Goal: Information Seeking & Learning: Check status

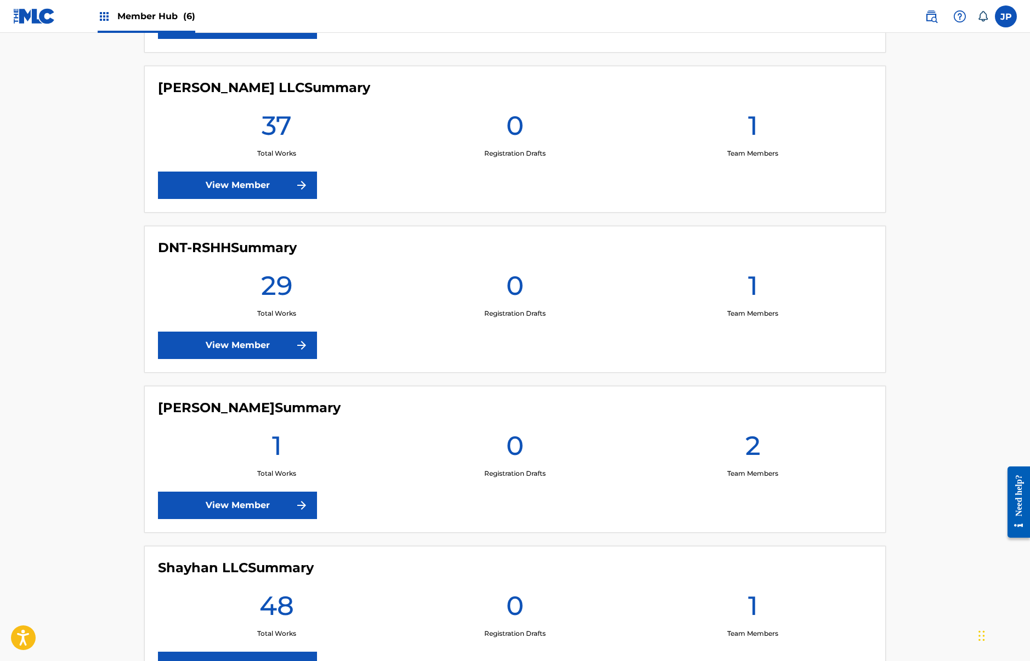
scroll to position [425, 0]
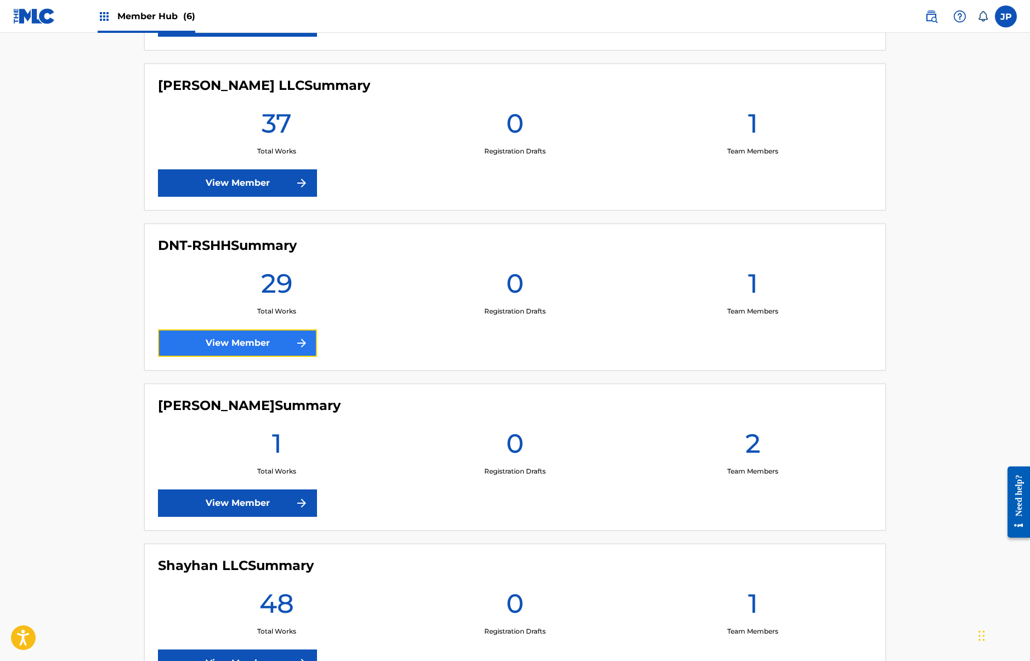
click at [296, 340] on img at bounding box center [301, 343] width 13 height 13
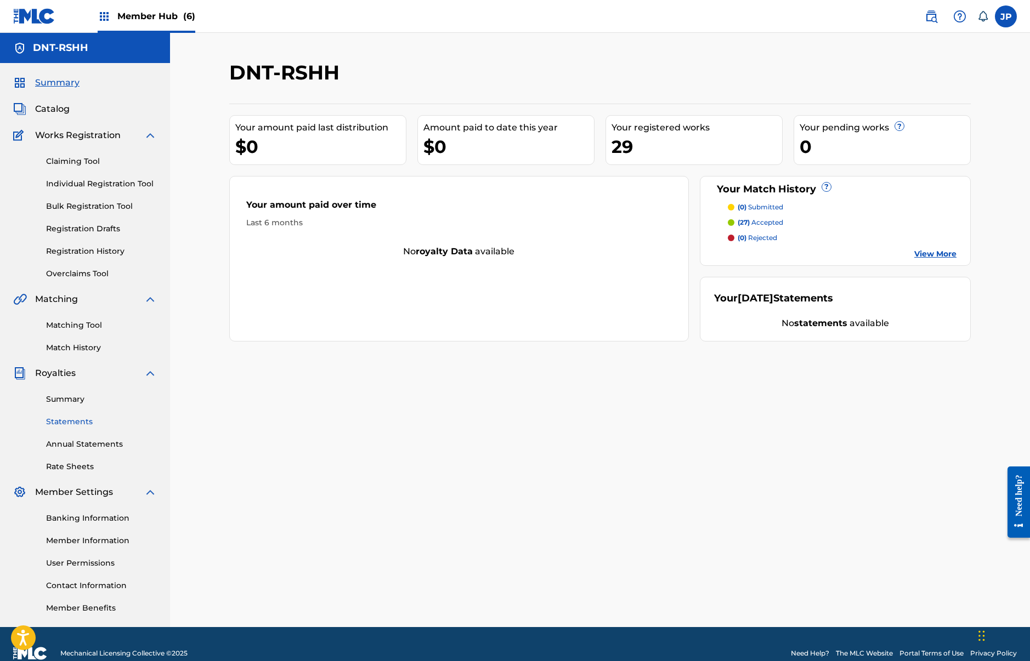
click at [72, 421] on link "Statements" at bounding box center [101, 422] width 111 height 12
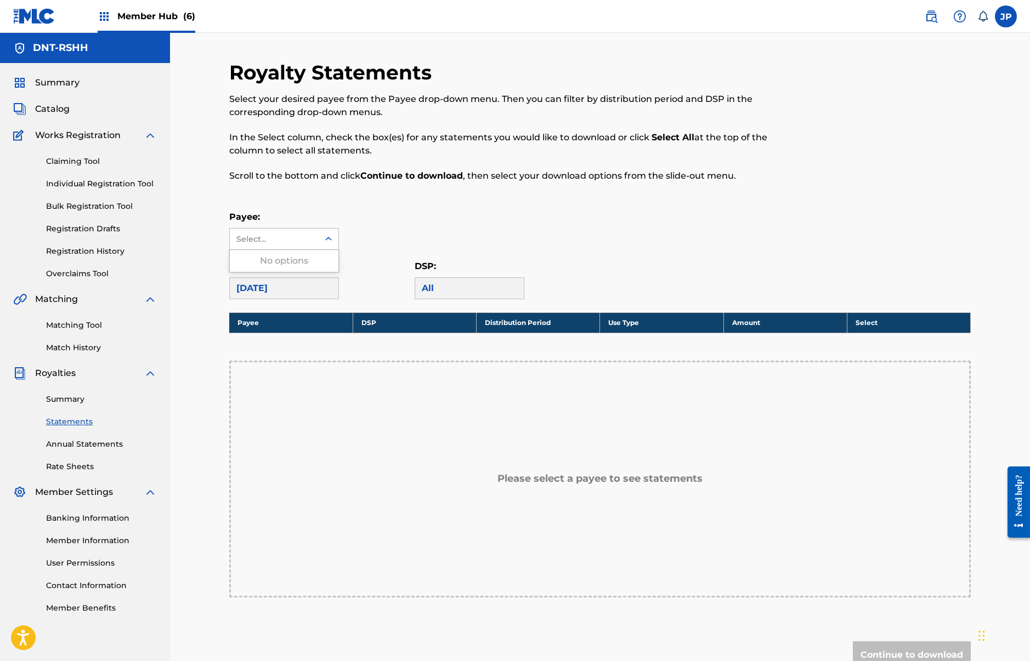
click at [275, 240] on div "Select..." at bounding box center [273, 240] width 75 height 12
drag, startPoint x: 271, startPoint y: 263, endPoint x: 278, endPoint y: 253, distance: 11.9
click at [271, 263] on div "No options" at bounding box center [284, 261] width 109 height 22
click at [300, 211] on p "Payee:" at bounding box center [284, 217] width 110 height 13
click at [112, 521] on link "Banking Information" at bounding box center [101, 519] width 111 height 12
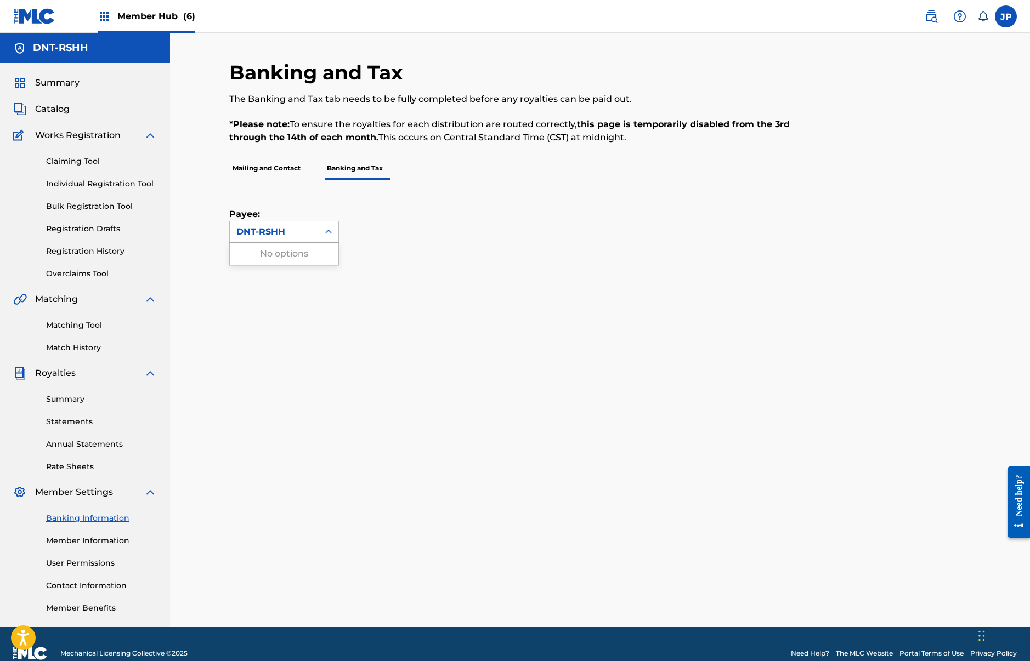
click at [282, 229] on div "DNT-RSHH" at bounding box center [274, 231] width 76 height 13
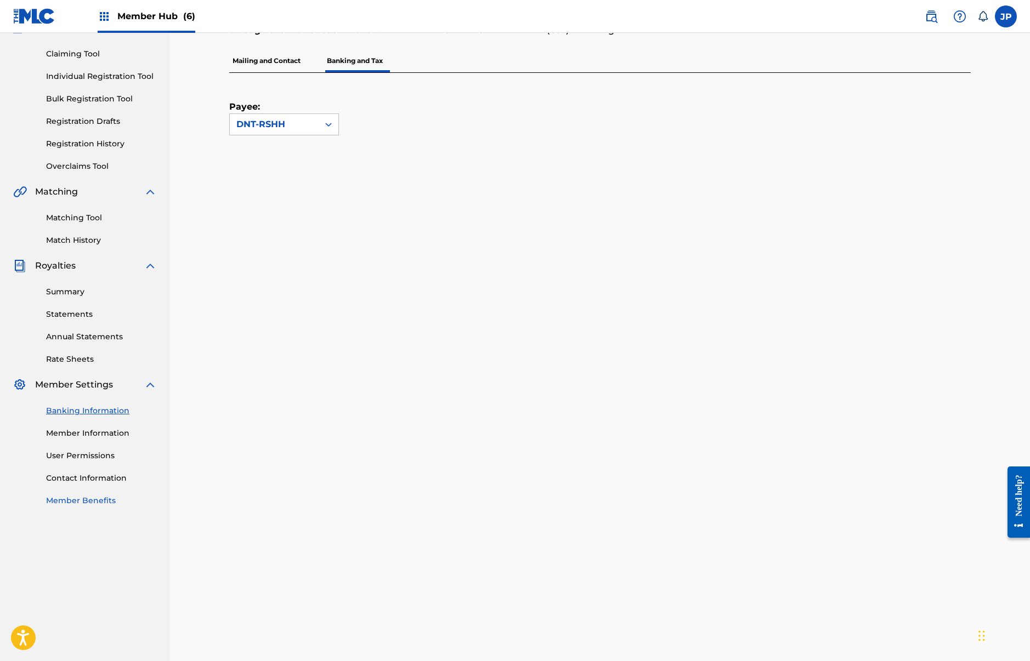
scroll to position [74, 0]
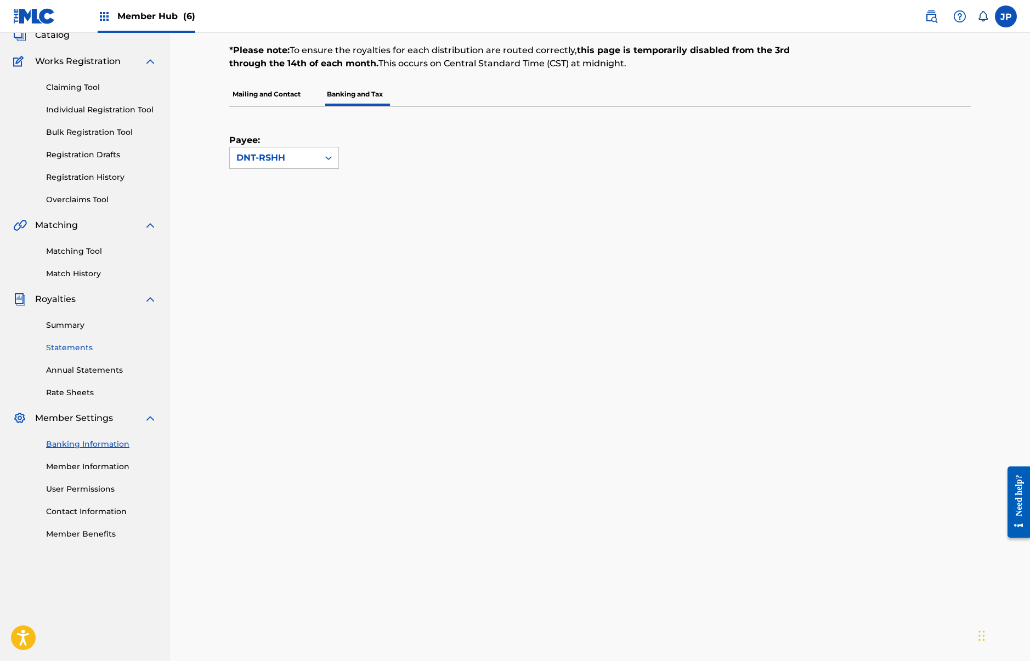
click at [83, 350] on link "Statements" at bounding box center [101, 348] width 111 height 12
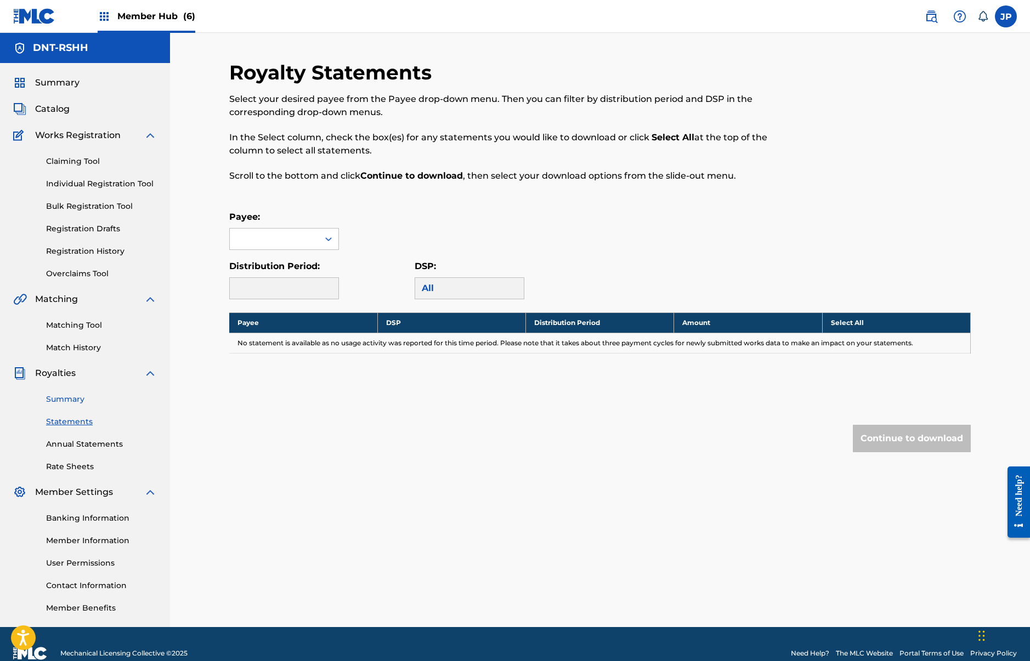
click at [68, 400] on link "Summary" at bounding box center [101, 400] width 111 height 12
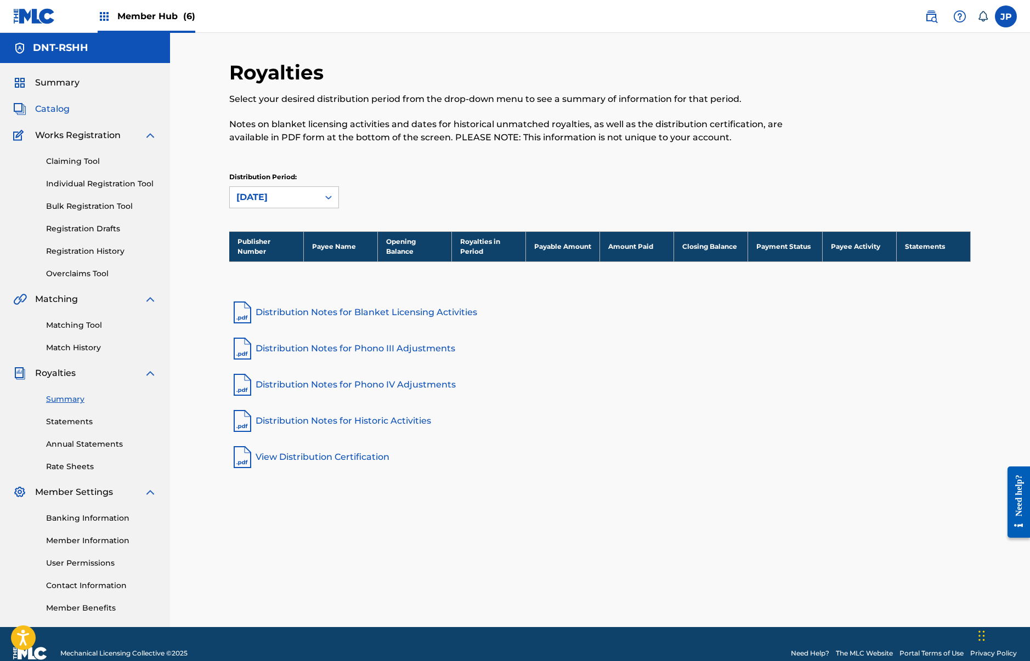
click at [56, 106] on span "Catalog" at bounding box center [52, 109] width 35 height 13
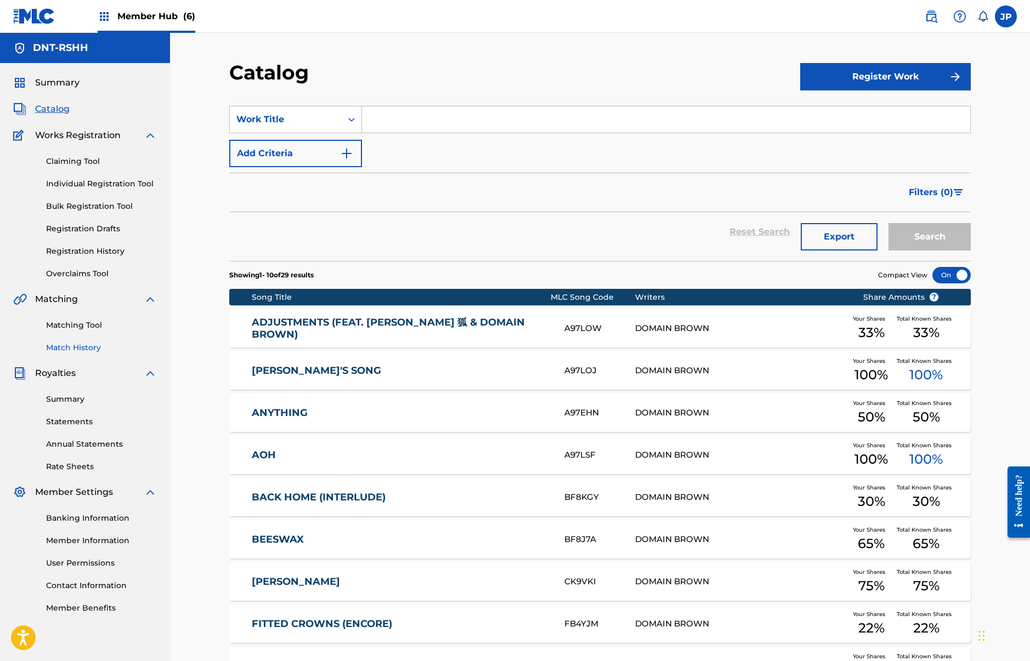
click at [67, 344] on link "Match History" at bounding box center [101, 348] width 111 height 12
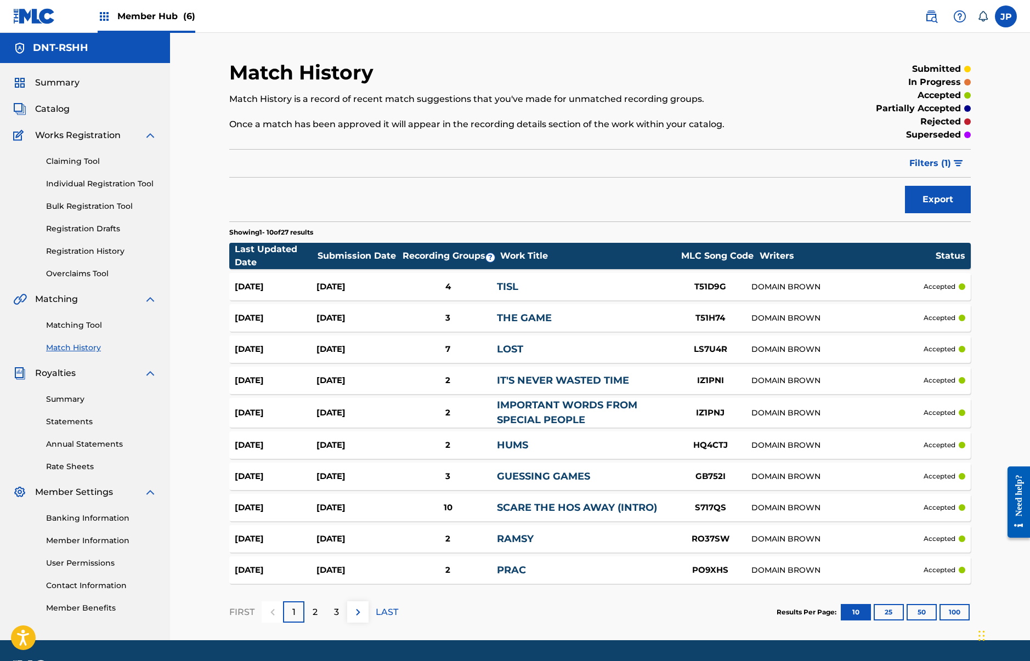
scroll to position [6, 0]
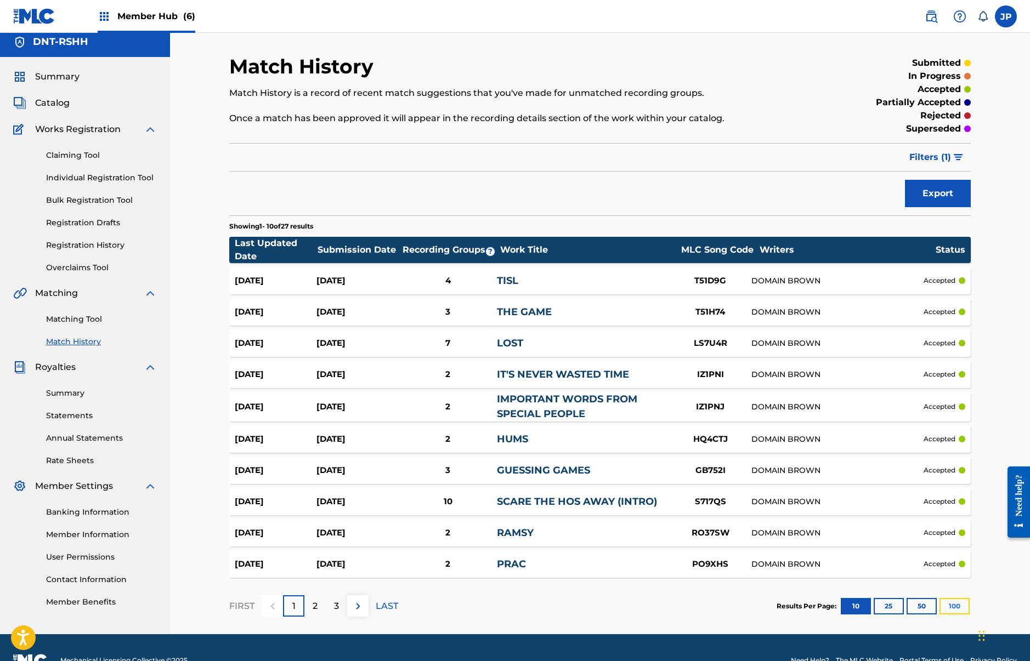
click at [961, 606] on button "100" at bounding box center [954, 606] width 30 height 16
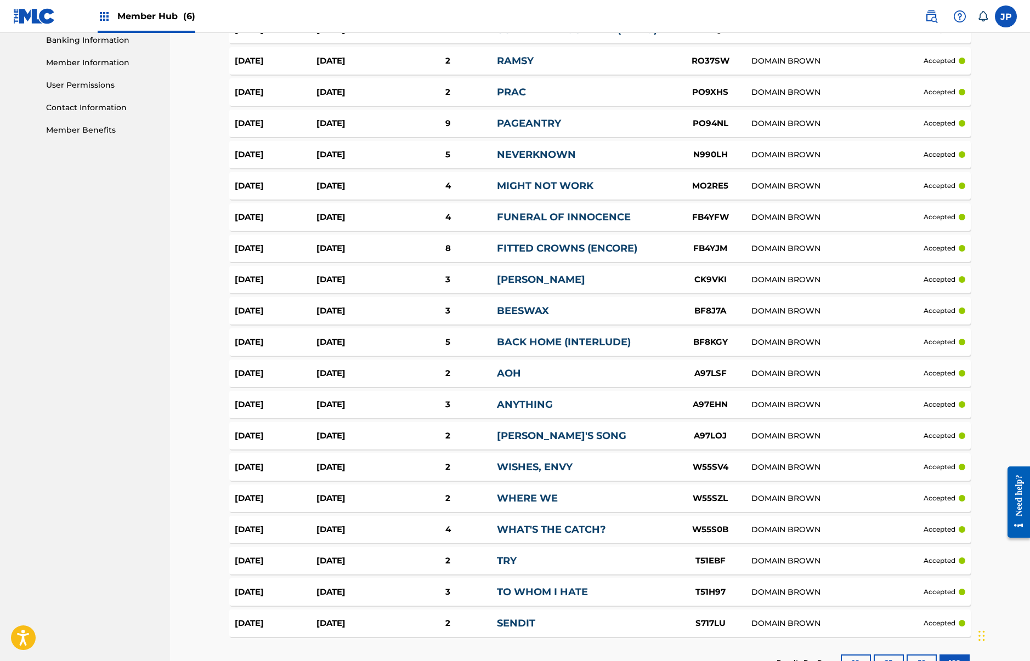
scroll to position [558, 0]
